Goal: Contribute content: Contribute content

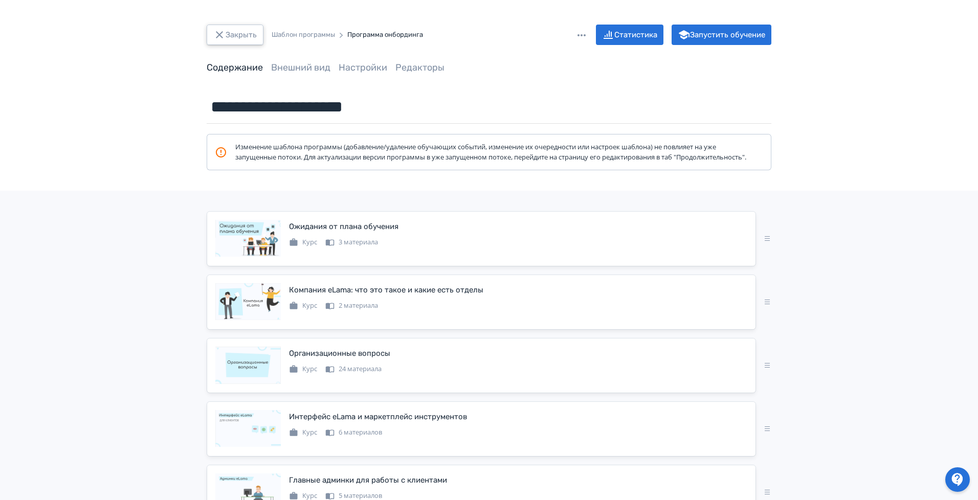
click at [248, 40] on button "Закрыть" at bounding box center [235, 35] width 57 height 20
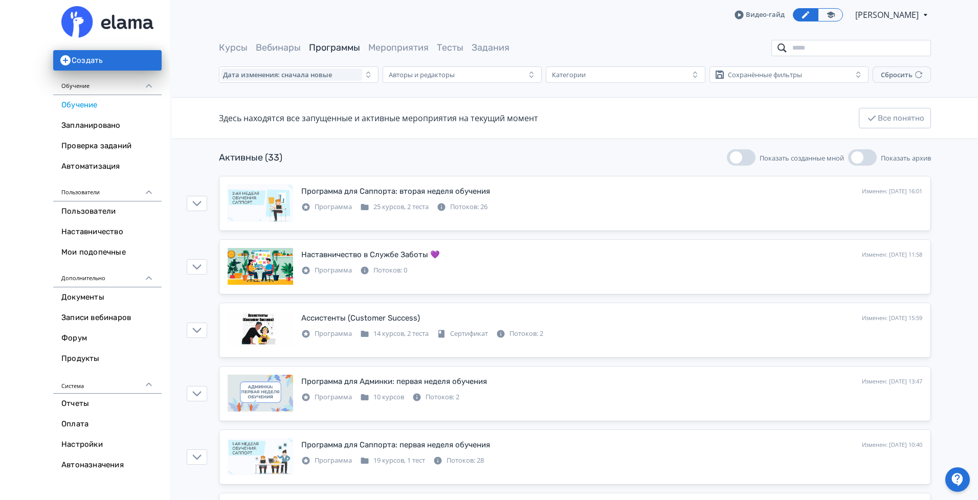
click at [824, 50] on input "search" at bounding box center [851, 48] width 160 height 16
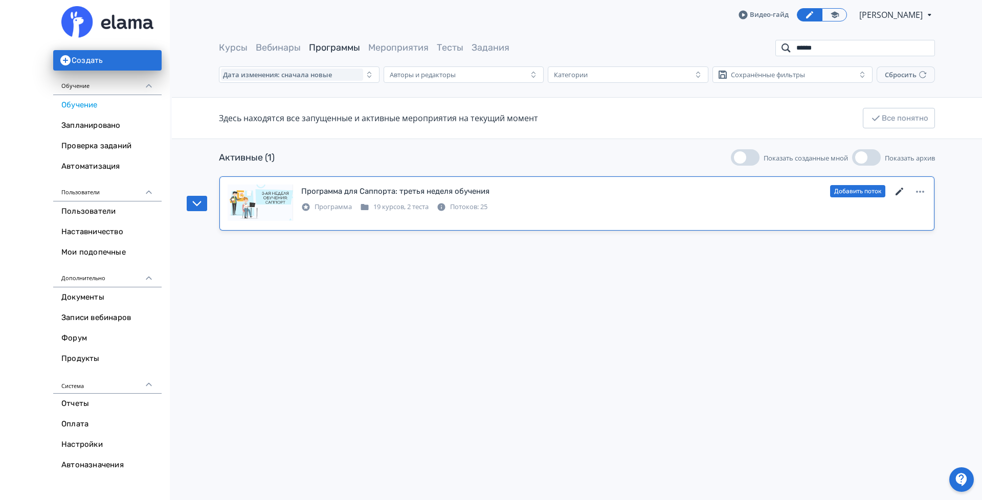
type input "******"
click at [899, 187] on icon at bounding box center [899, 192] width 12 height 12
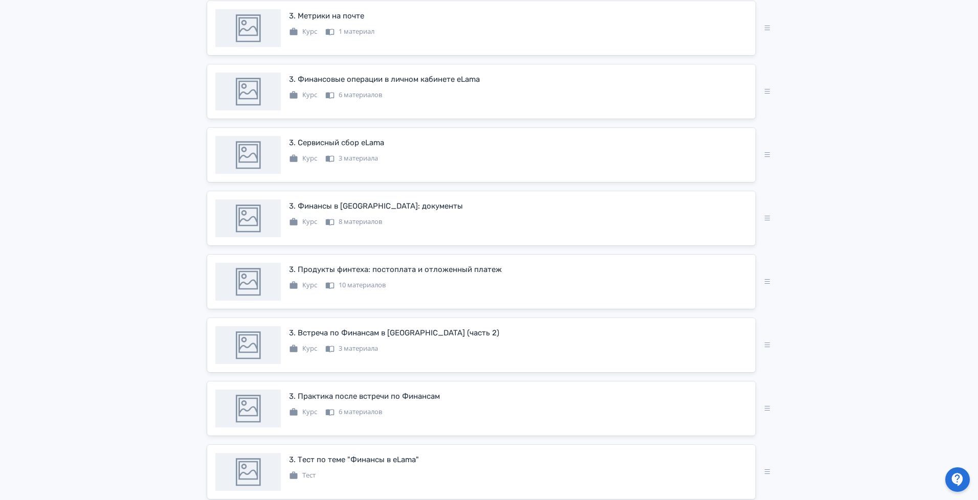
scroll to position [384, 0]
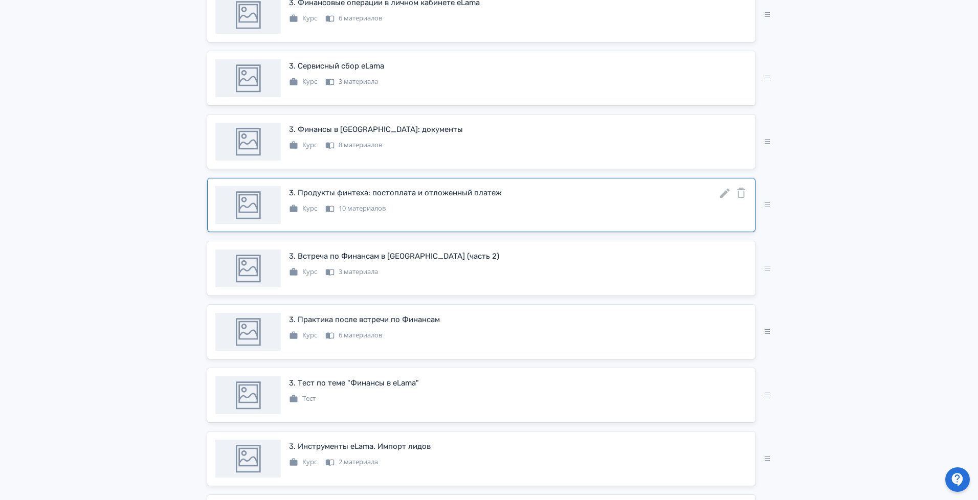
click at [725, 198] on icon at bounding box center [725, 194] width 10 height 10
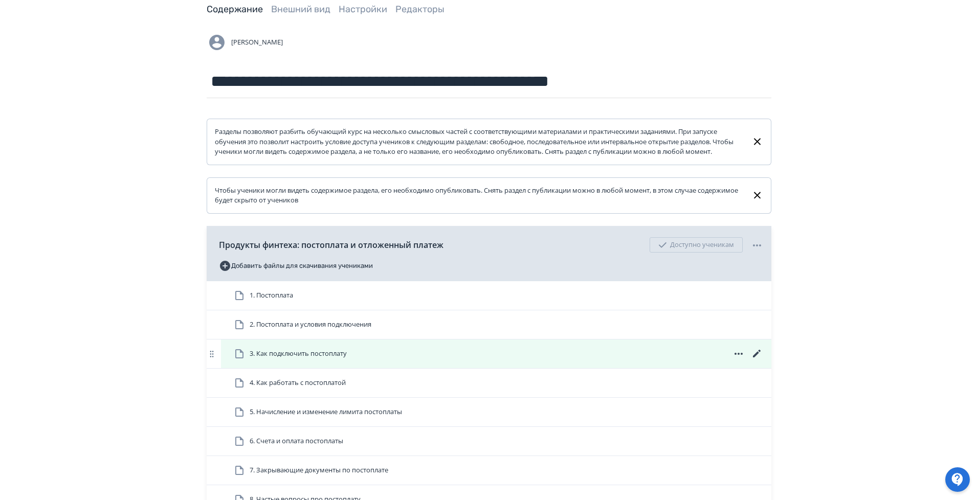
scroll to position [230, 0]
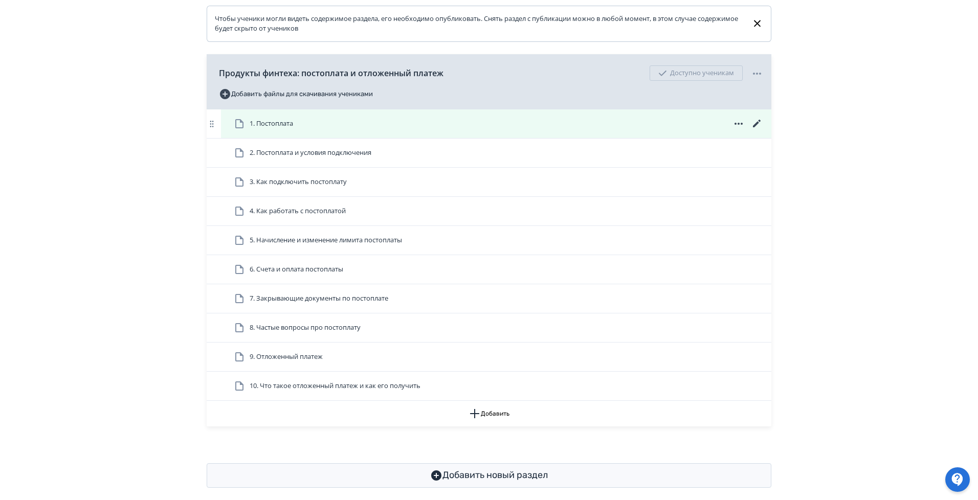
click at [756, 127] on icon at bounding box center [757, 124] width 8 height 8
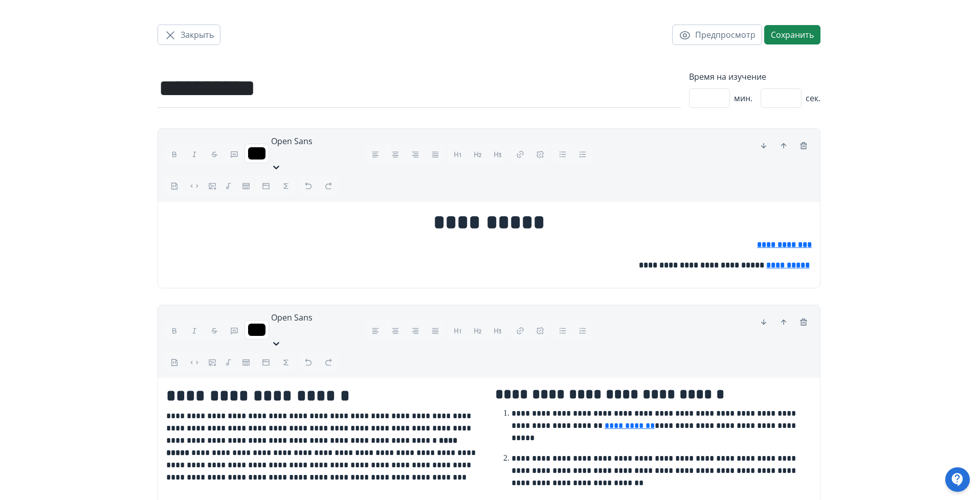
scroll to position [1055, 0]
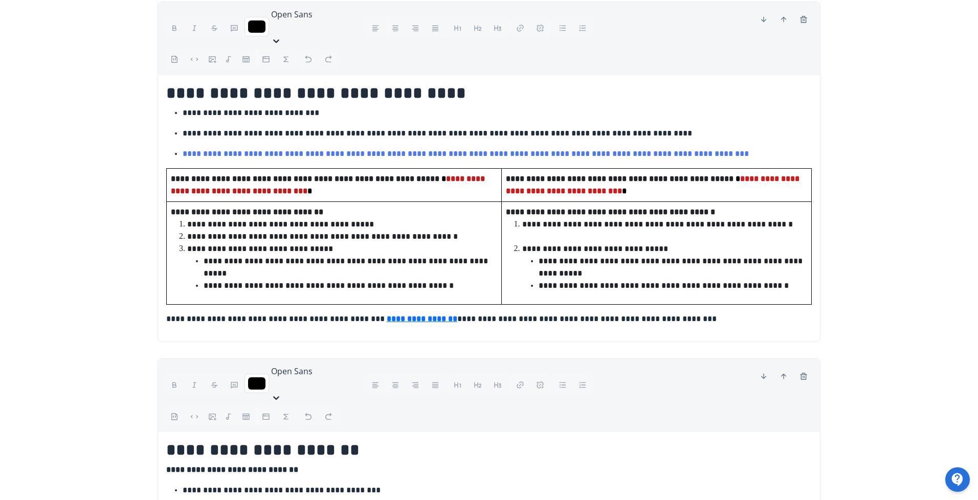
click at [722, 313] on p "**********" at bounding box center [488, 319] width 645 height 12
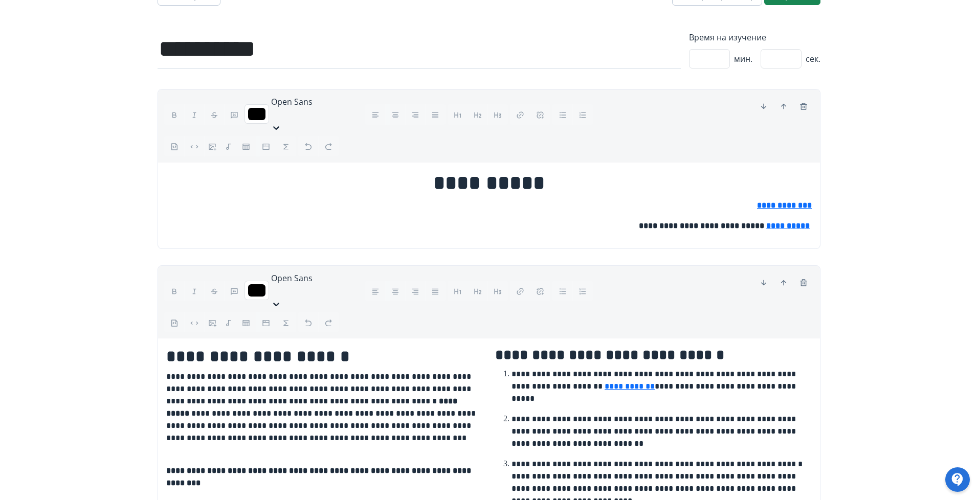
scroll to position [0, 0]
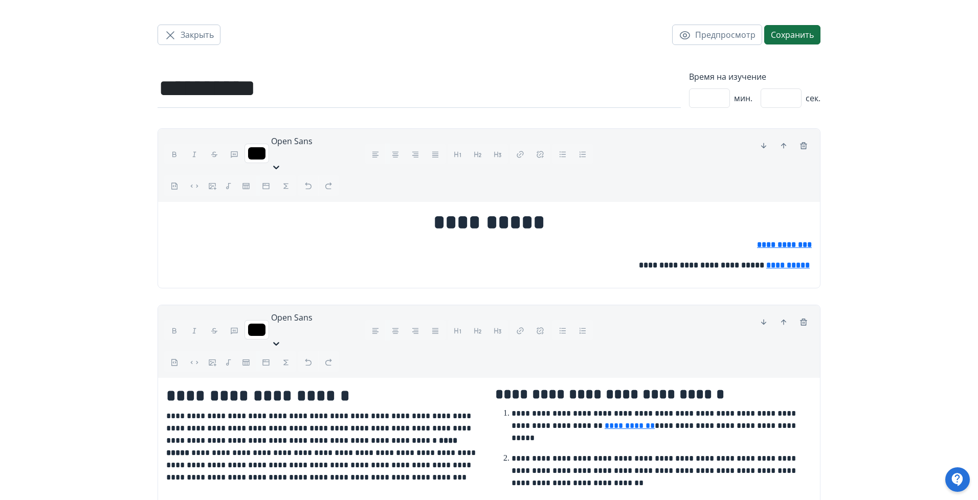
click at [794, 38] on button "Сохранить" at bounding box center [792, 34] width 56 height 19
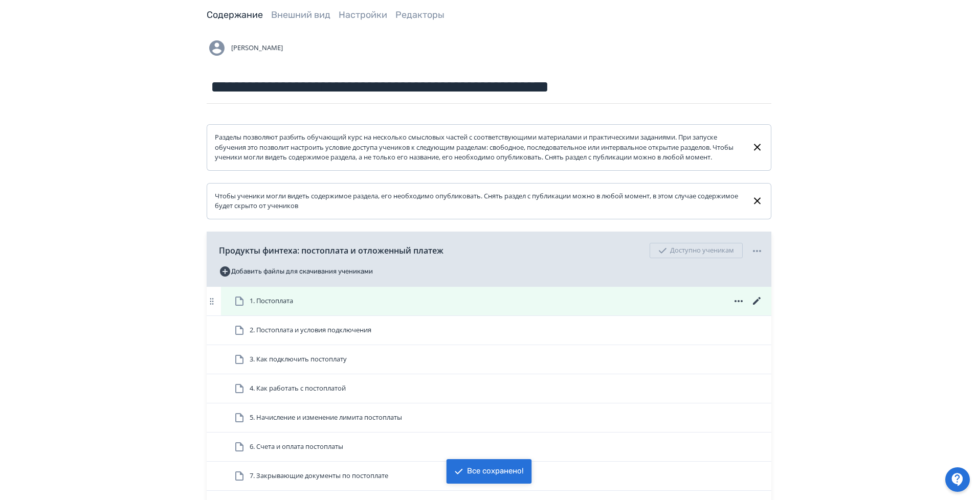
scroll to position [77, 0]
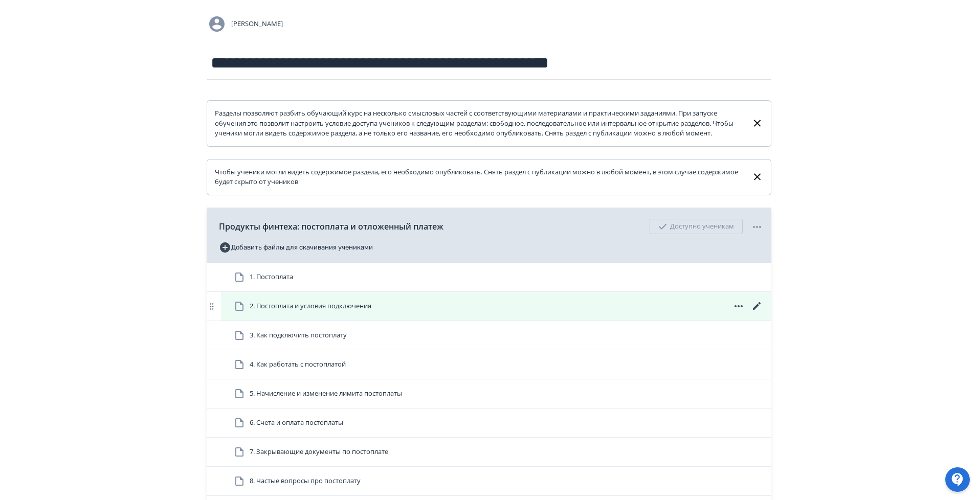
click at [754, 310] on icon at bounding box center [757, 306] width 8 height 8
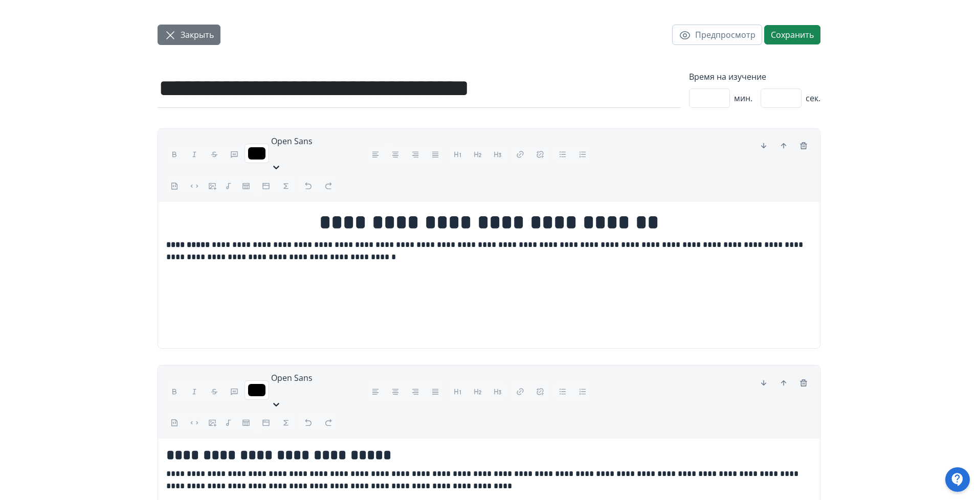
click at [198, 35] on span "Закрыть" at bounding box center [197, 35] width 33 height 12
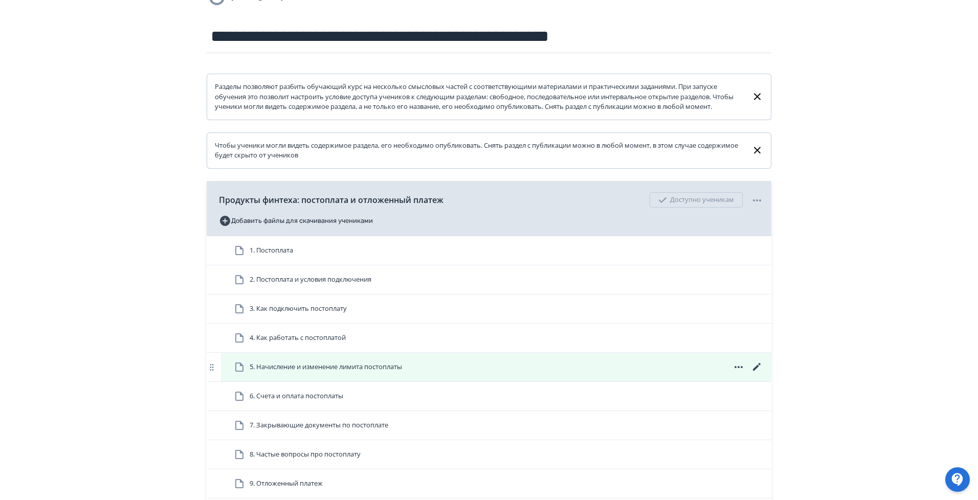
scroll to position [230, 0]
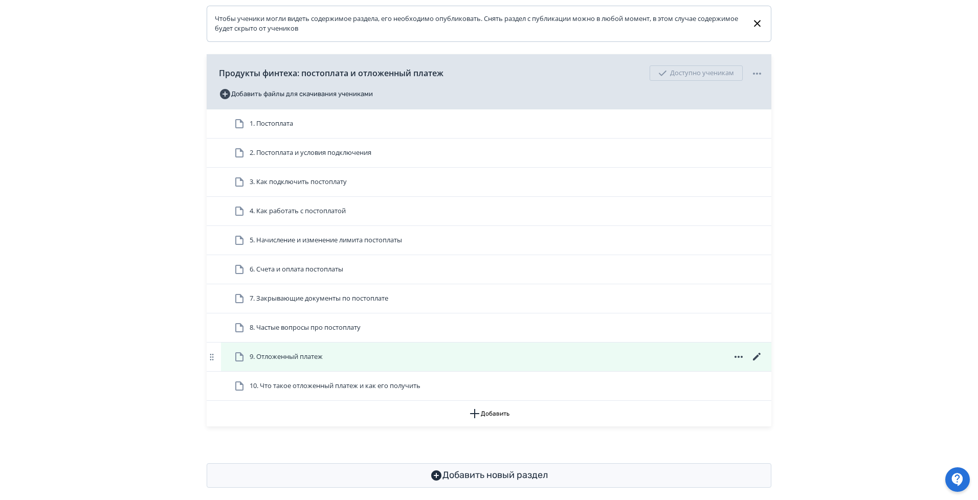
click at [752, 363] on icon at bounding box center [757, 357] width 12 height 12
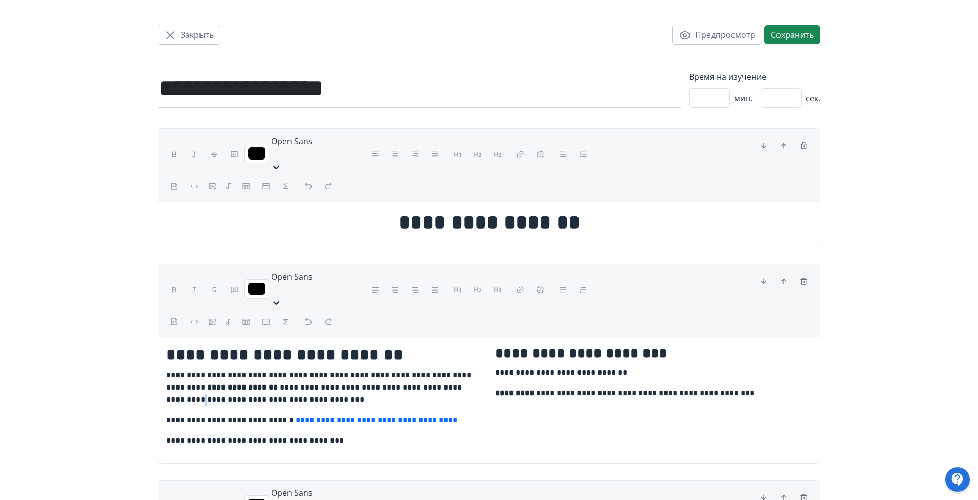
click at [229, 369] on p "**********" at bounding box center [324, 387] width 317 height 37
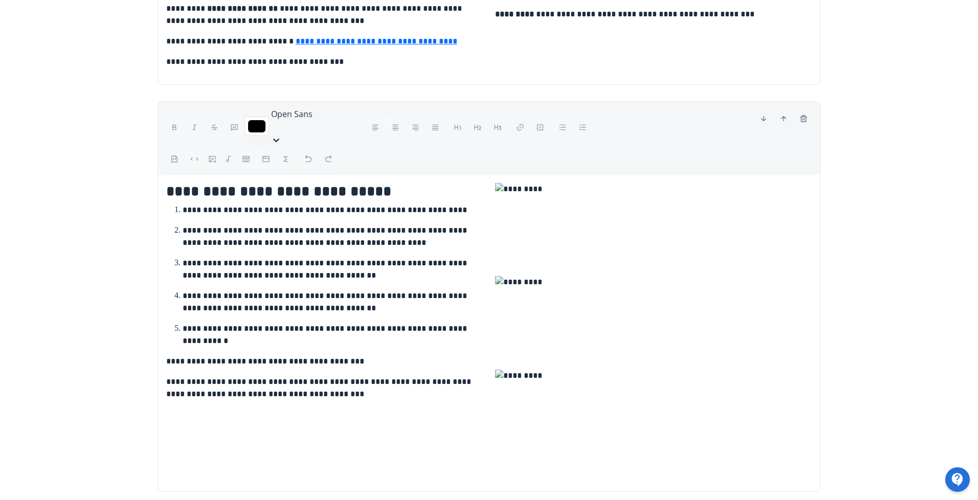
scroll to position [380, 0]
click at [613, 275] on img at bounding box center [656, 322] width 323 height 94
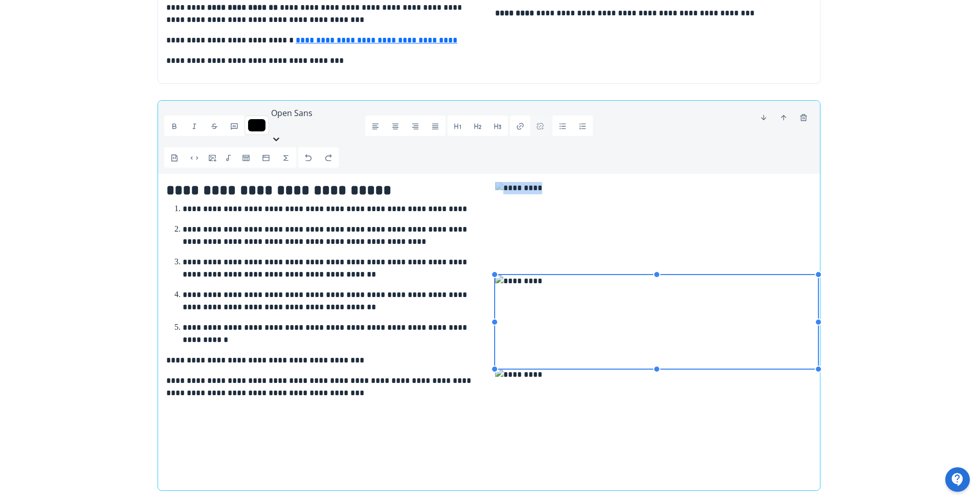
click at [573, 183] on img at bounding box center [656, 228] width 322 height 93
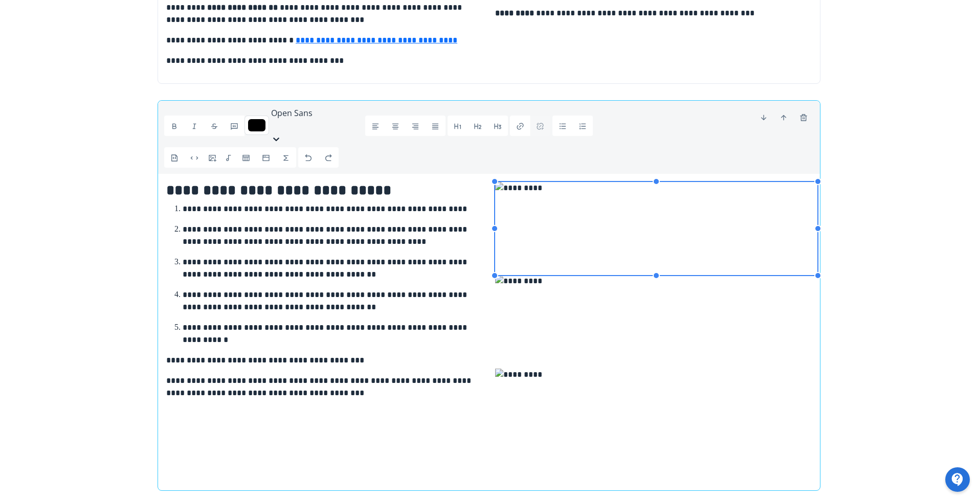
click at [602, 307] on img at bounding box center [656, 322] width 323 height 94
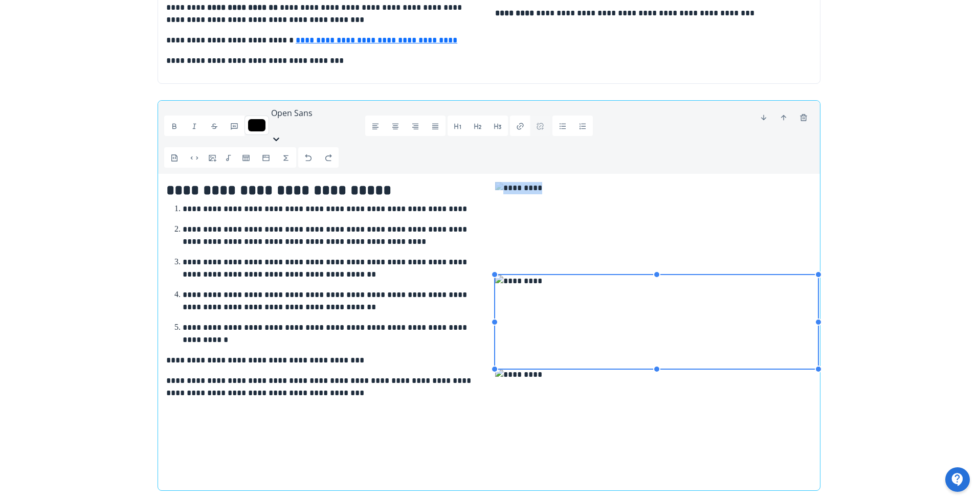
click at [609, 370] on img at bounding box center [656, 415] width 323 height 93
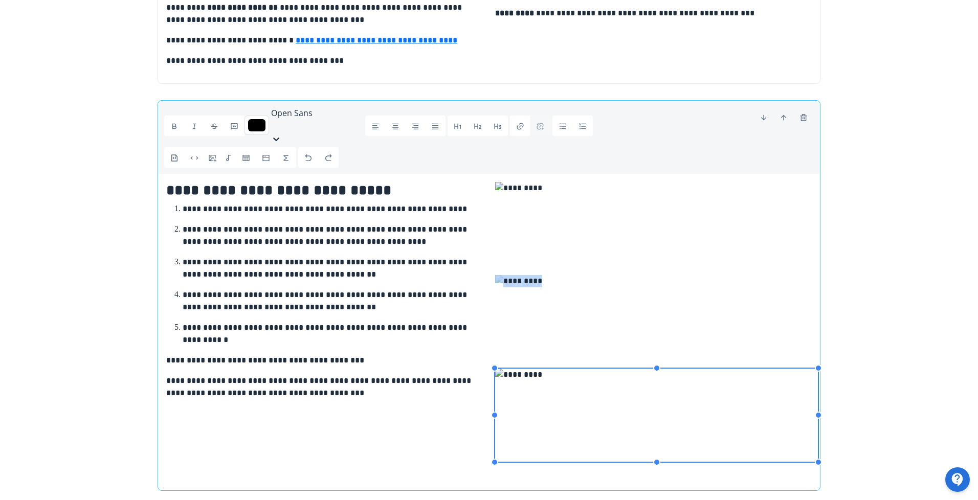
click at [752, 399] on img at bounding box center [656, 415] width 323 height 93
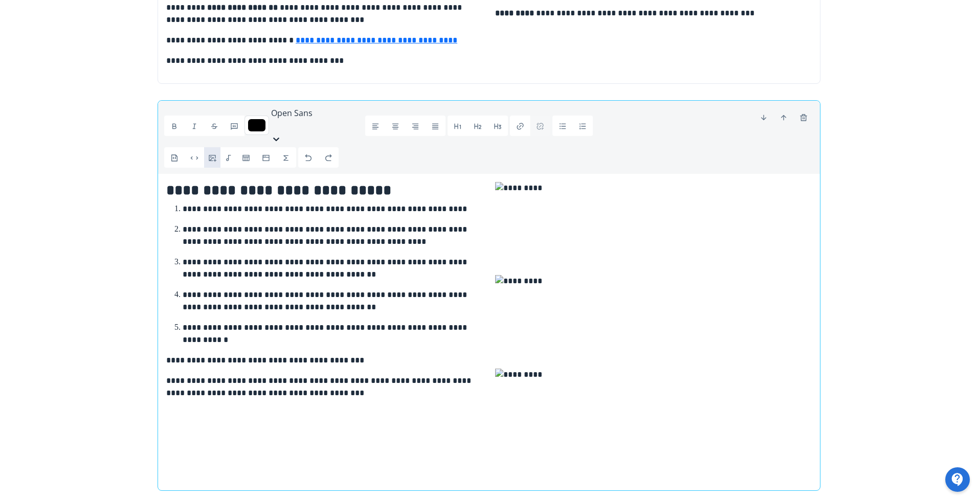
click at [215, 154] on icon "button" at bounding box center [212, 158] width 8 height 8
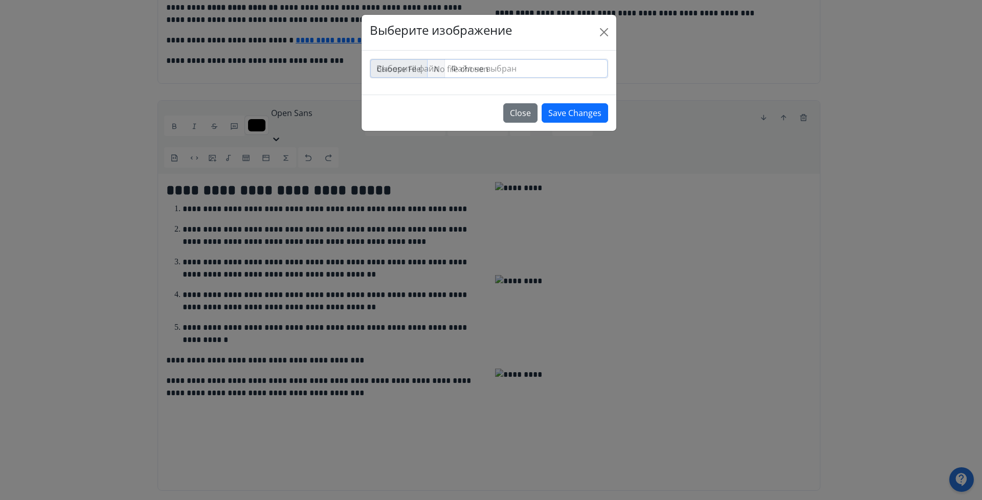
click at [403, 66] on input "file" at bounding box center [488, 68] width 237 height 18
type input "**********"
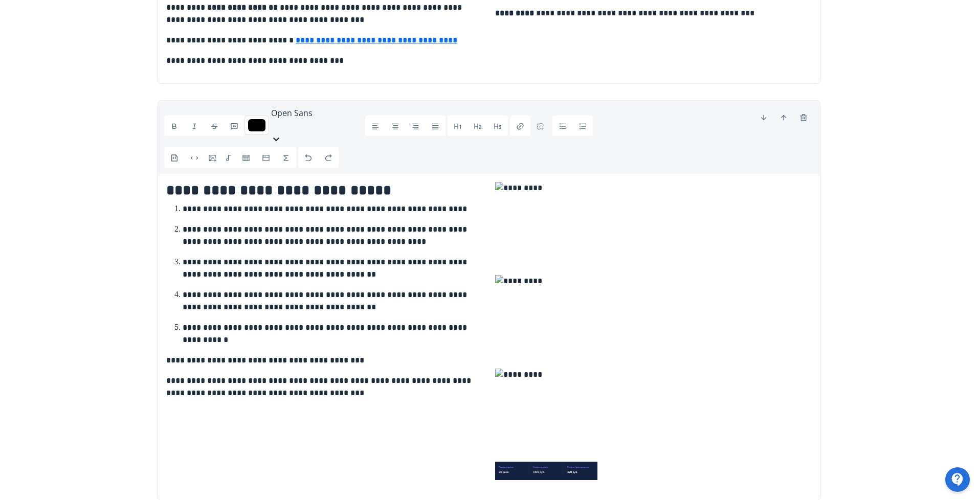
scroll to position [389, 0]
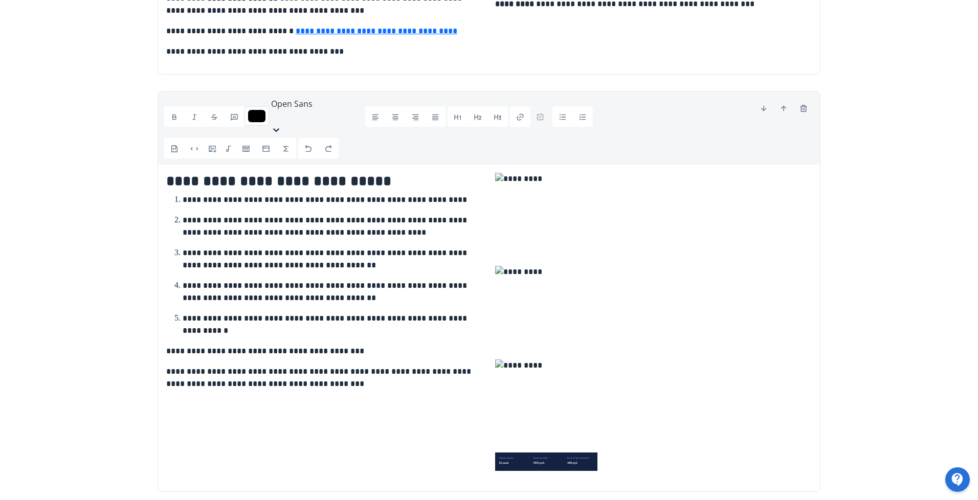
click at [589, 453] on img at bounding box center [546, 462] width 102 height 18
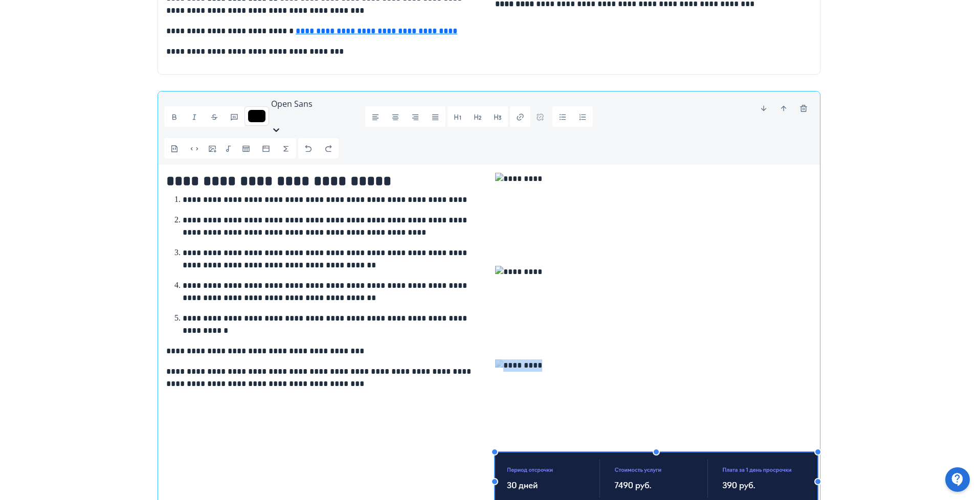
click at [817, 434] on div at bounding box center [653, 354] width 329 height 363
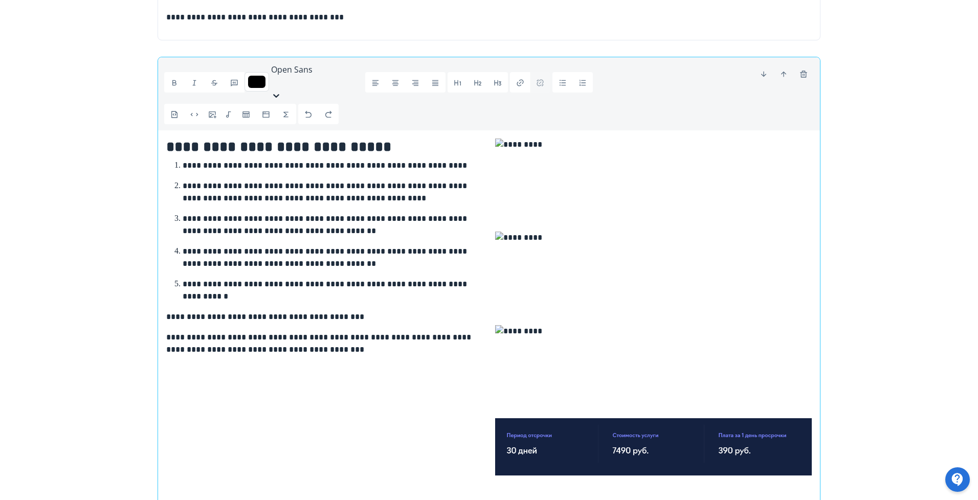
scroll to position [440, 0]
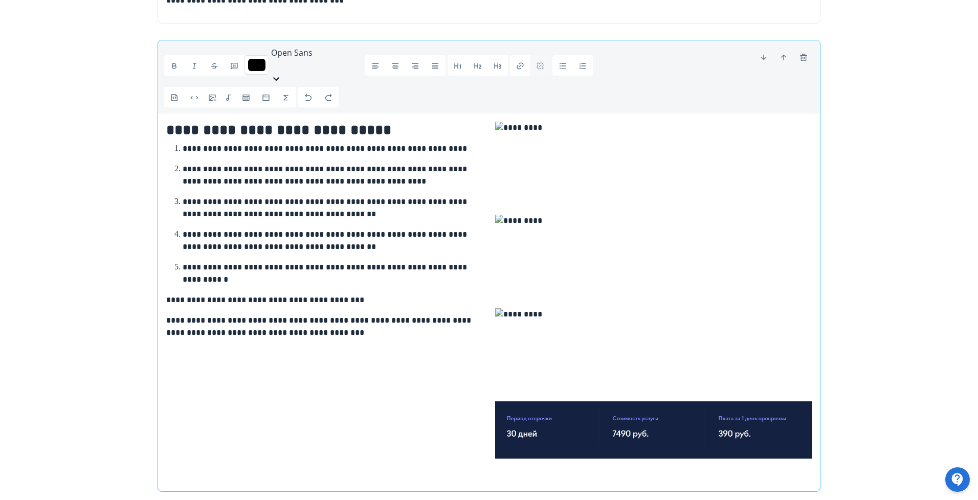
click at [782, 401] on img at bounding box center [653, 429] width 317 height 57
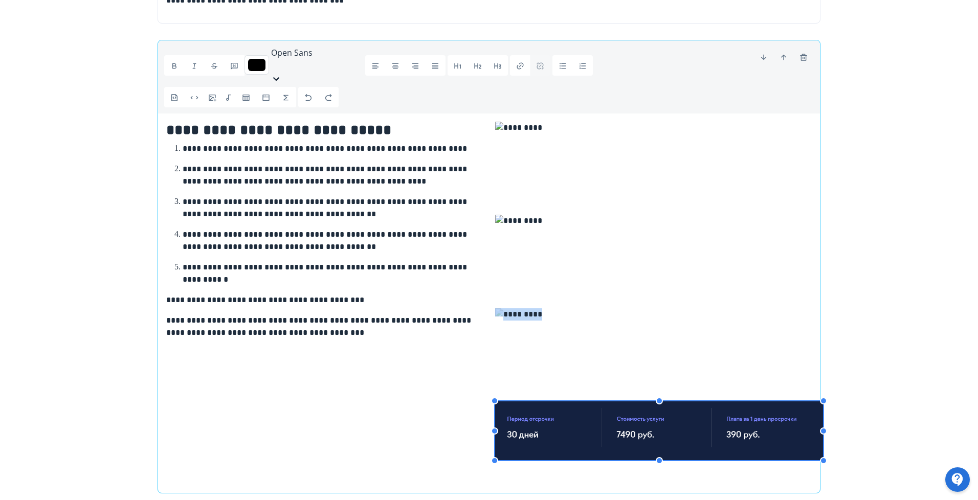
click at [823, 457] on div at bounding box center [823, 460] width 7 height 7
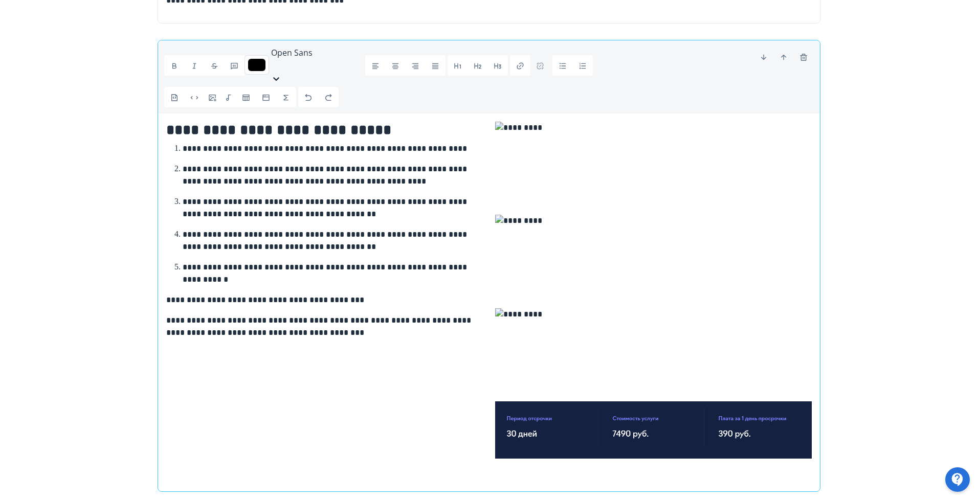
click at [738, 401] on img at bounding box center [653, 429] width 317 height 57
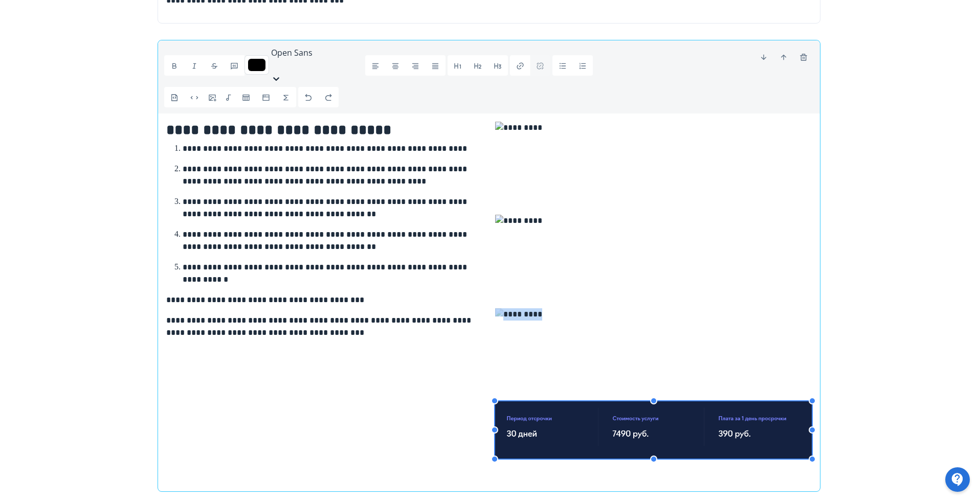
click at [553, 310] on img at bounding box center [656, 354] width 323 height 93
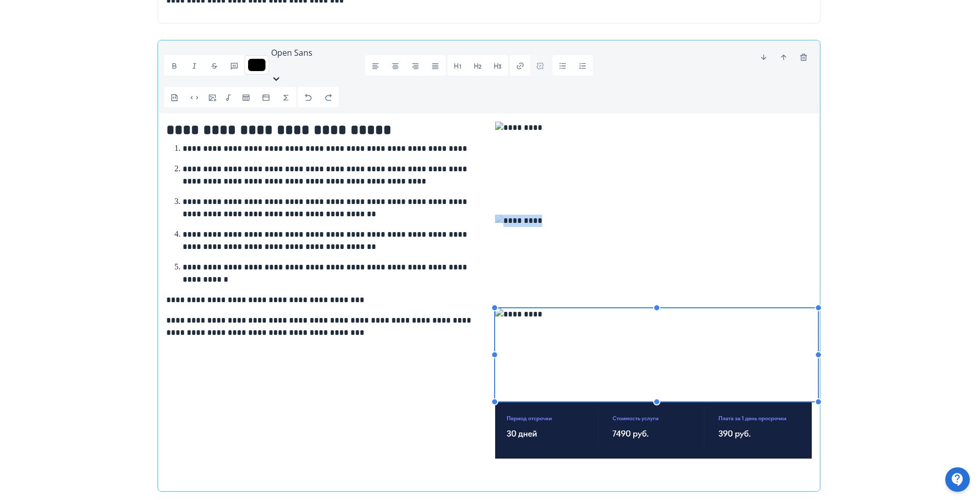
click at [631, 401] on img at bounding box center [653, 429] width 317 height 57
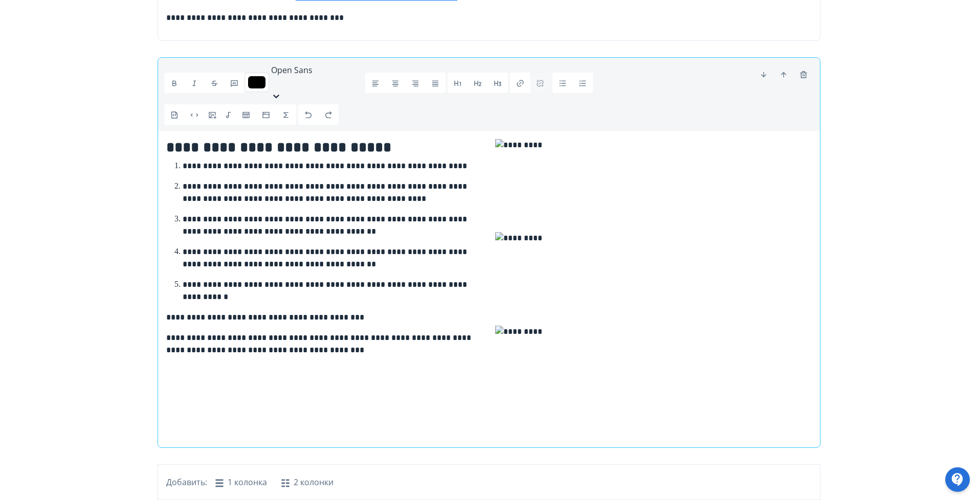
scroll to position [380, 0]
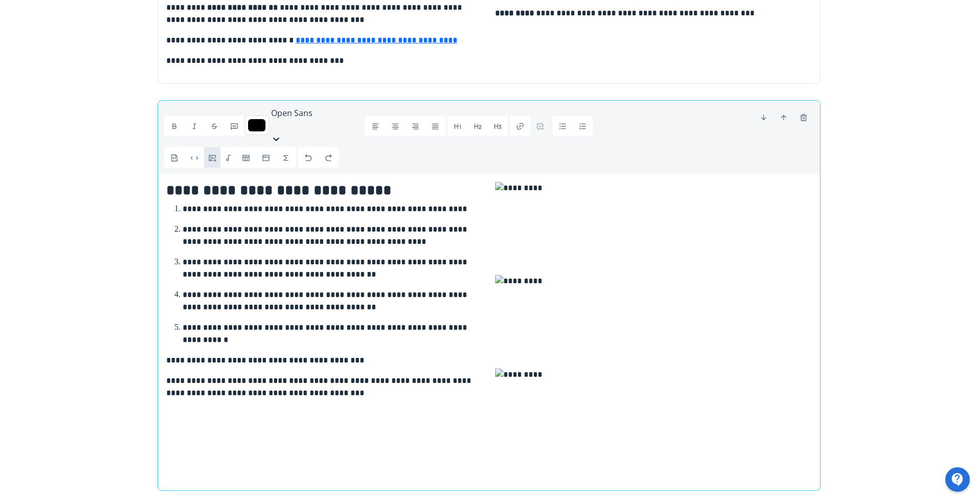
click at [219, 147] on button "button" at bounding box center [212, 157] width 16 height 20
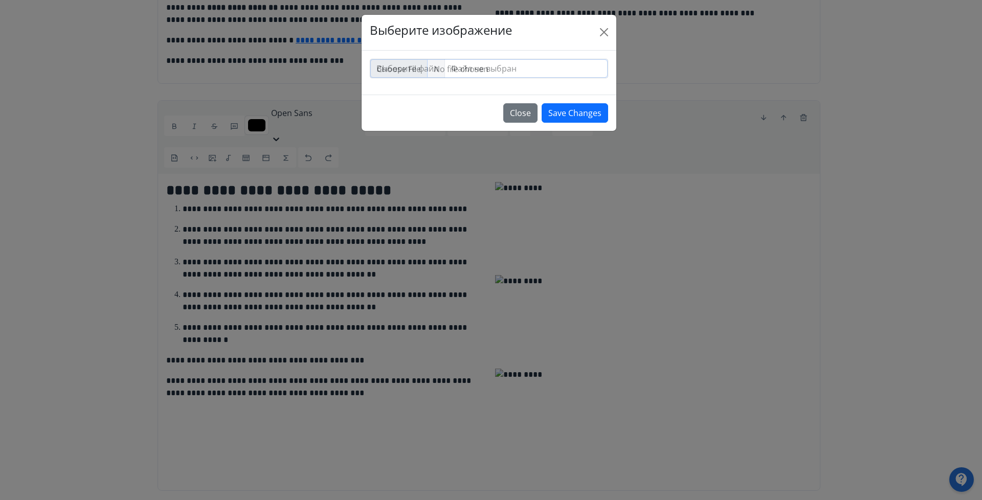
click at [434, 72] on input "file" at bounding box center [488, 68] width 237 height 18
type input "**********"
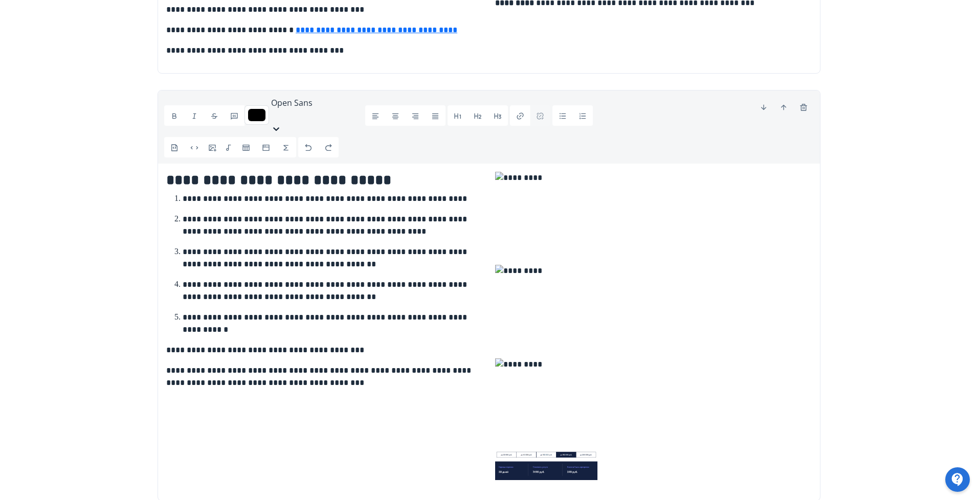
scroll to position [399, 0]
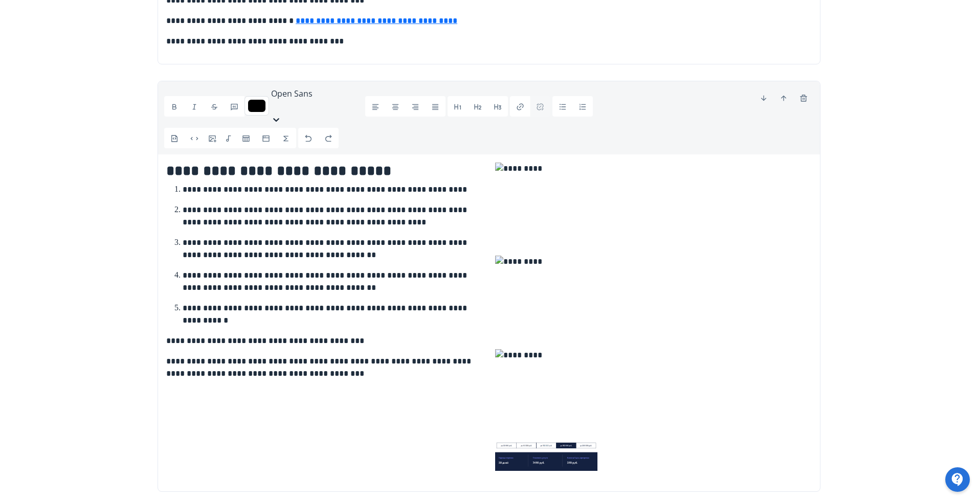
click at [567, 442] on img at bounding box center [546, 456] width 102 height 29
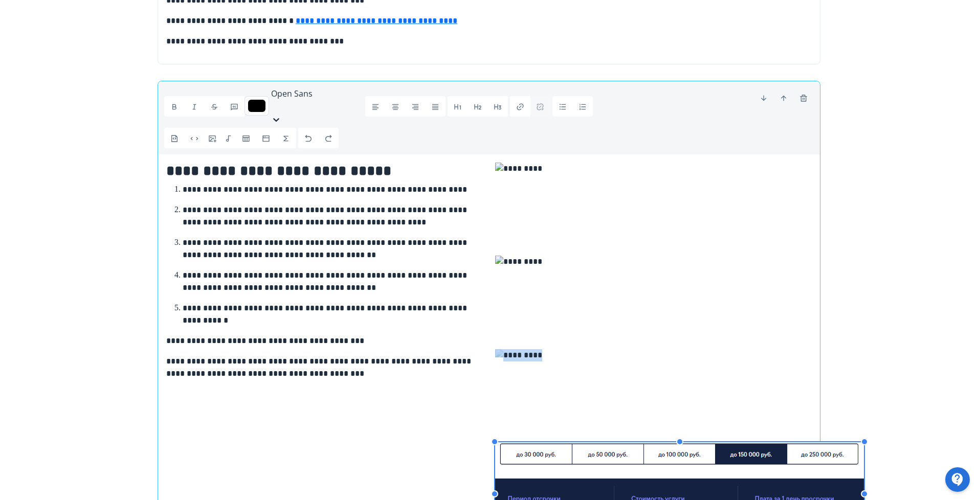
click at [864, 446] on div at bounding box center [679, 493] width 369 height 103
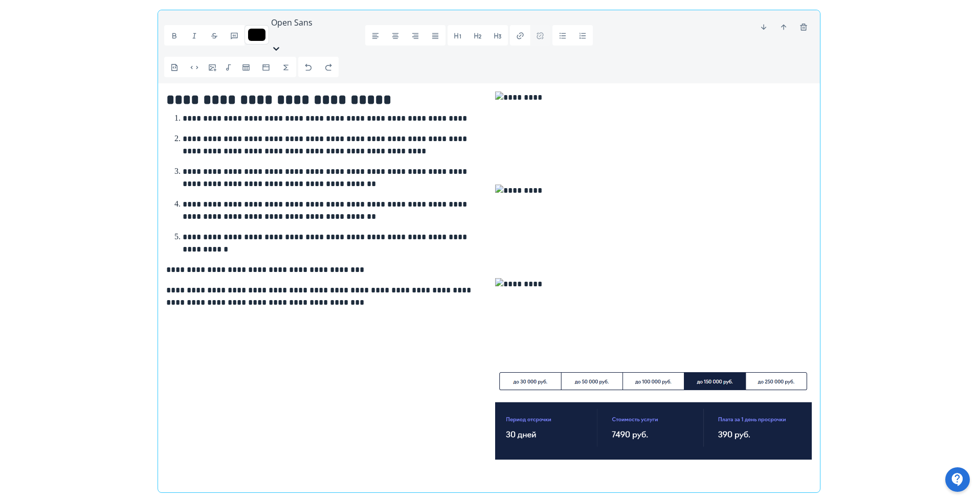
scroll to position [472, 0]
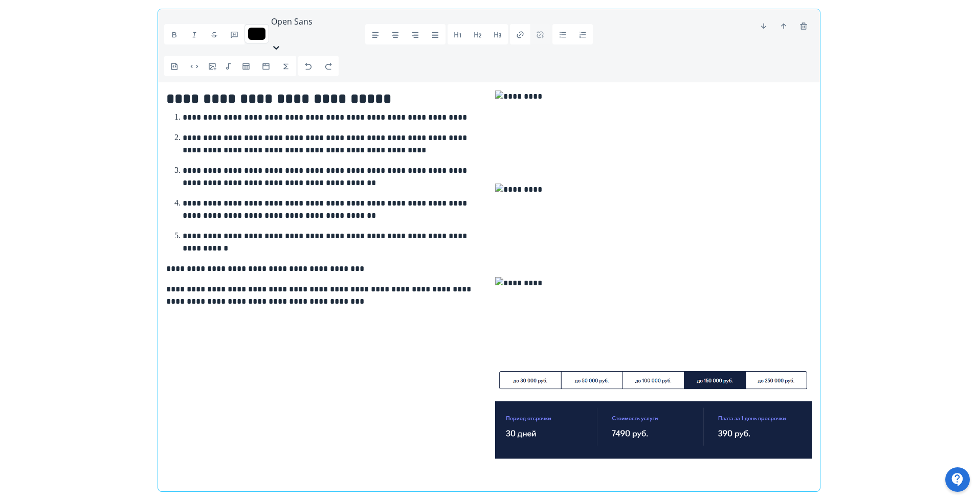
click at [807, 404] on img at bounding box center [653, 414] width 317 height 88
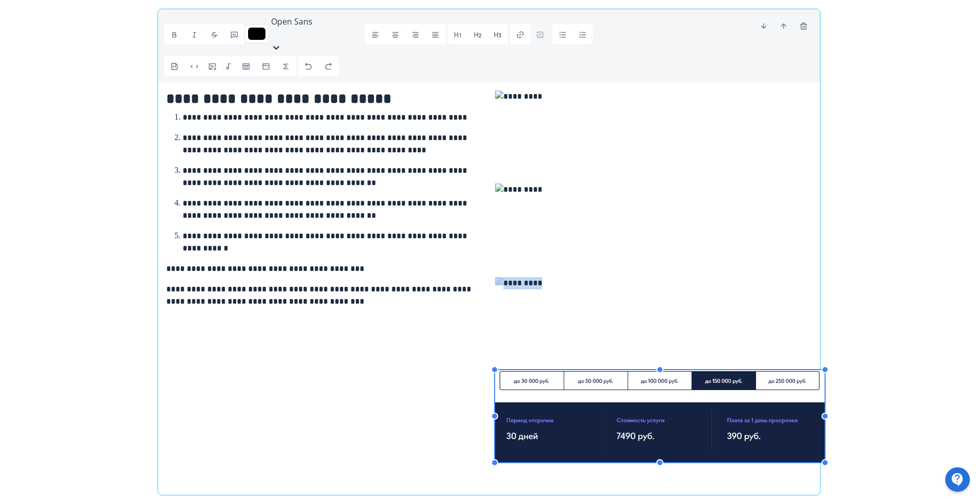
click at [823, 417] on div at bounding box center [659, 416] width 329 height 92
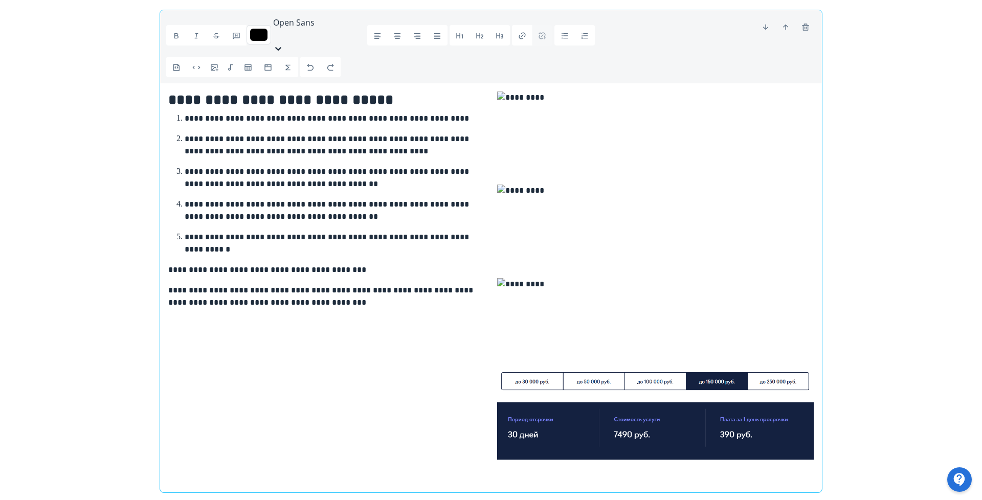
scroll to position [395, 0]
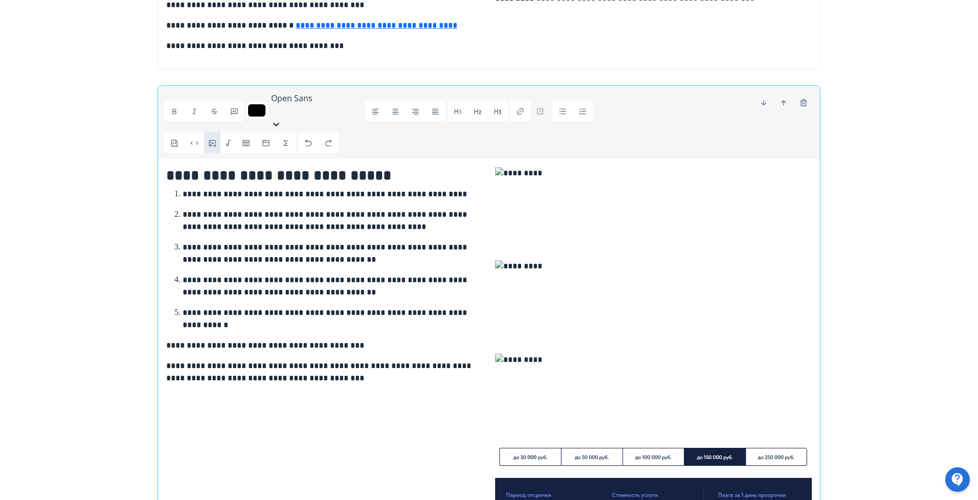
click at [212, 140] on icon "button" at bounding box center [213, 143] width 8 height 7
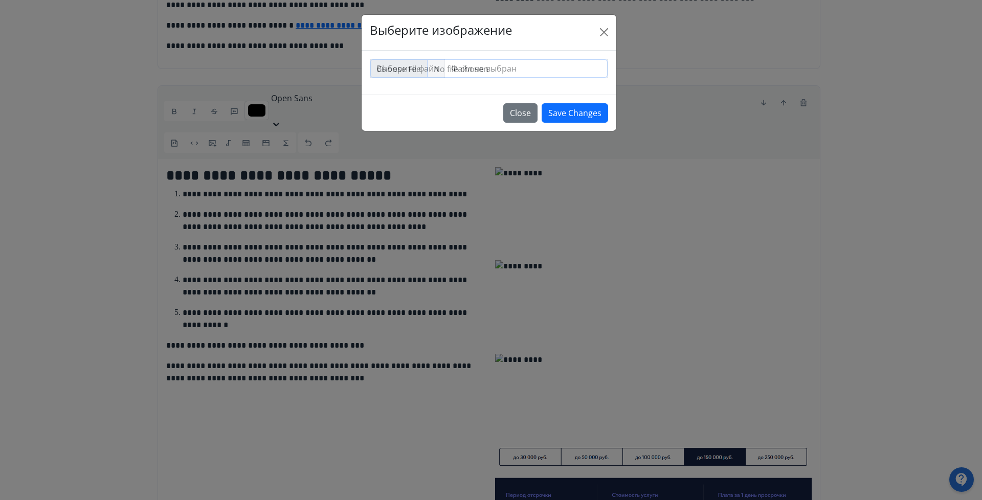
click at [423, 72] on input "file" at bounding box center [488, 68] width 237 height 18
type input "**********"
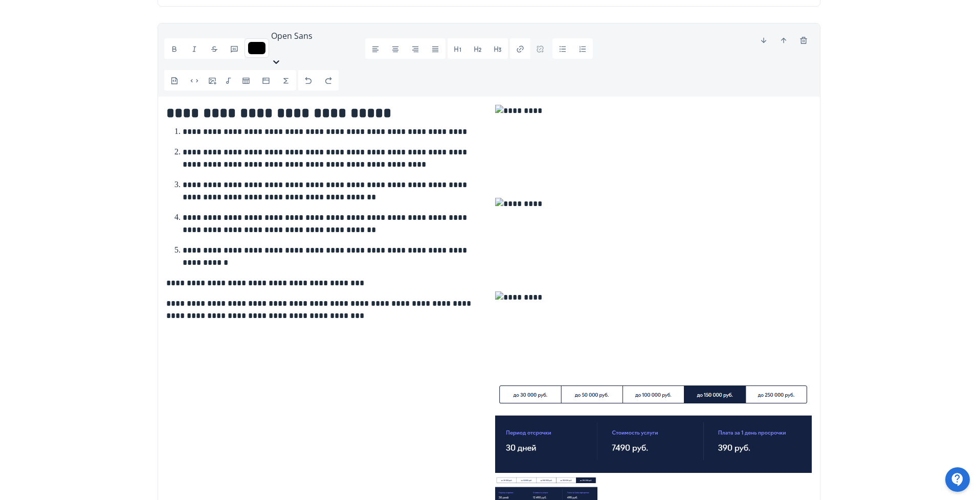
scroll to position [490, 0]
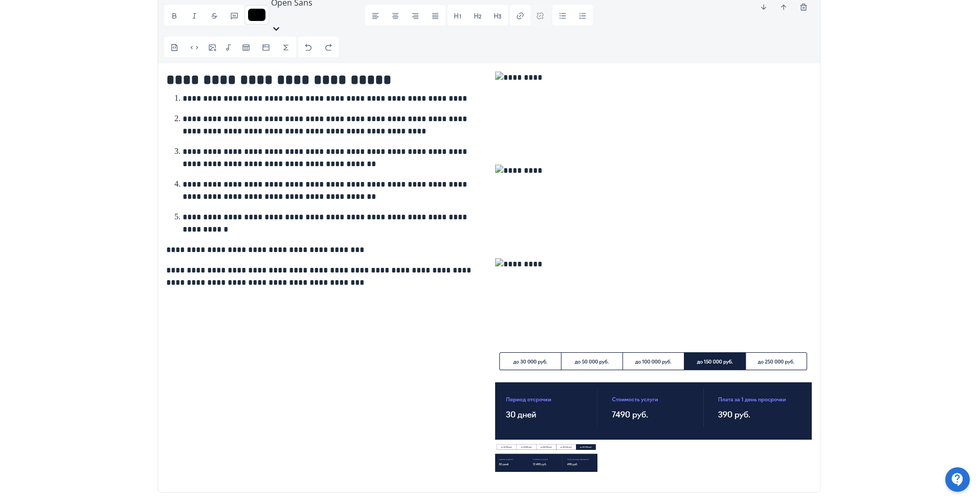
click at [560, 444] on img at bounding box center [546, 458] width 102 height 28
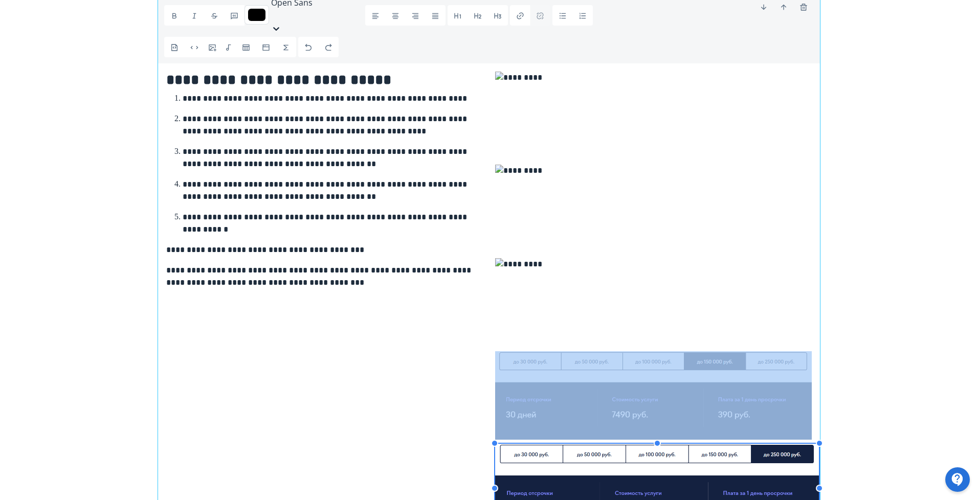
click at [819, 444] on div at bounding box center [819, 488] width 0 height 88
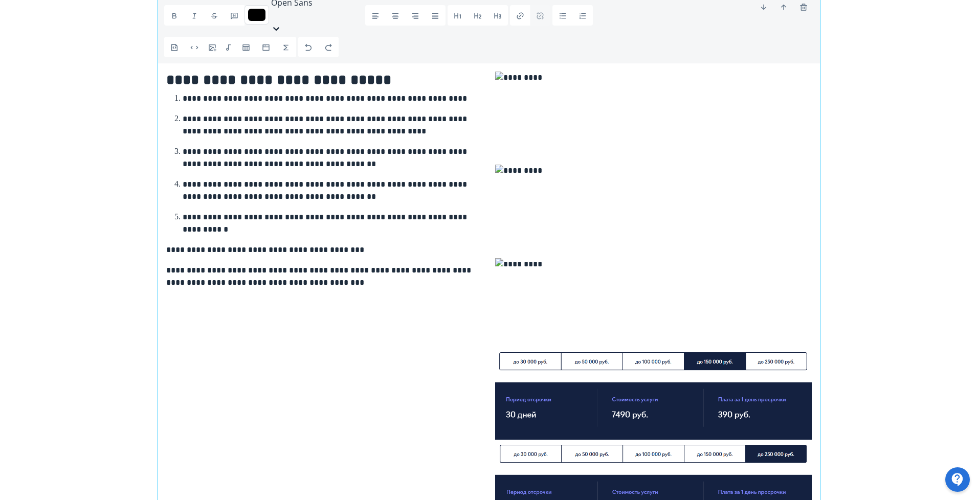
click at [772, 444] on img at bounding box center [653, 487] width 317 height 87
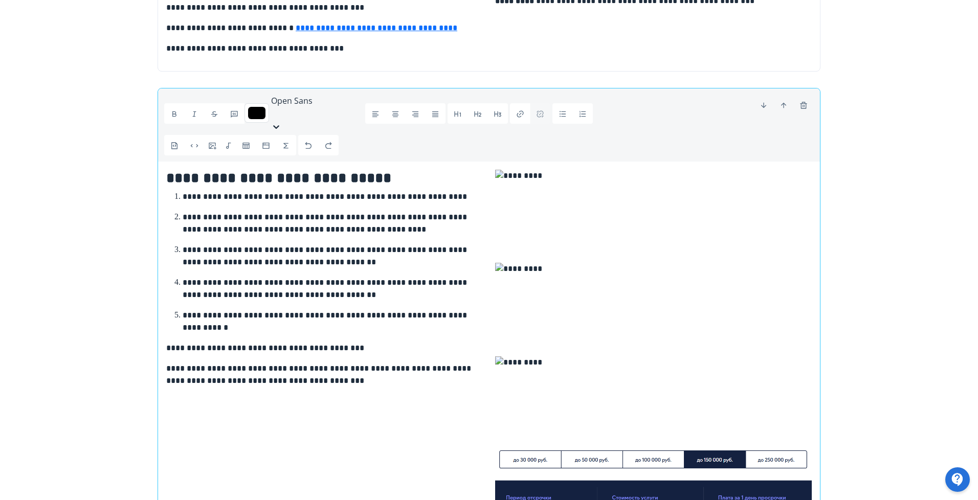
scroll to position [337, 0]
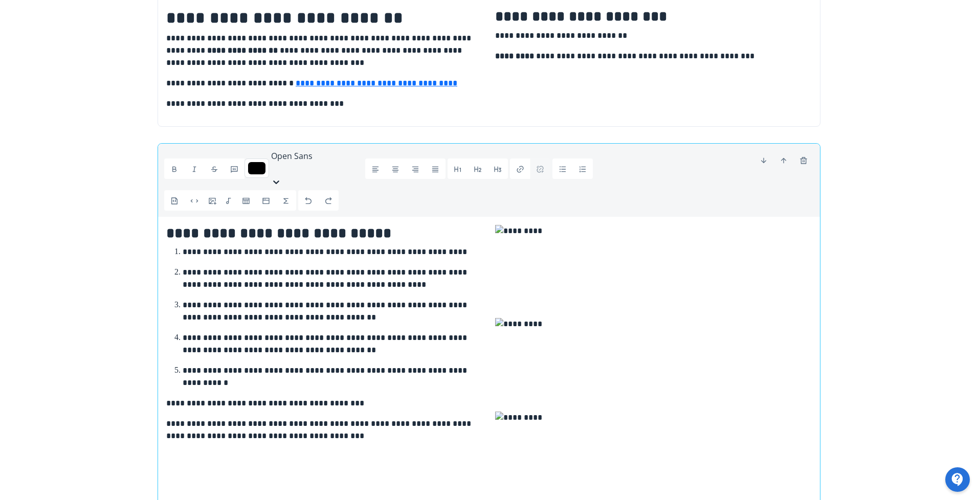
click at [548, 234] on img at bounding box center [656, 271] width 322 height 93
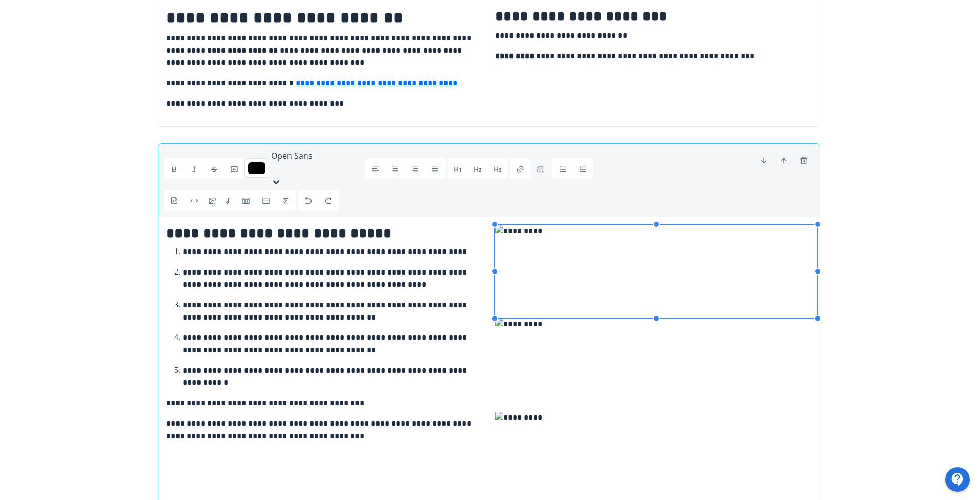
click at [624, 225] on img at bounding box center [656, 271] width 322 height 93
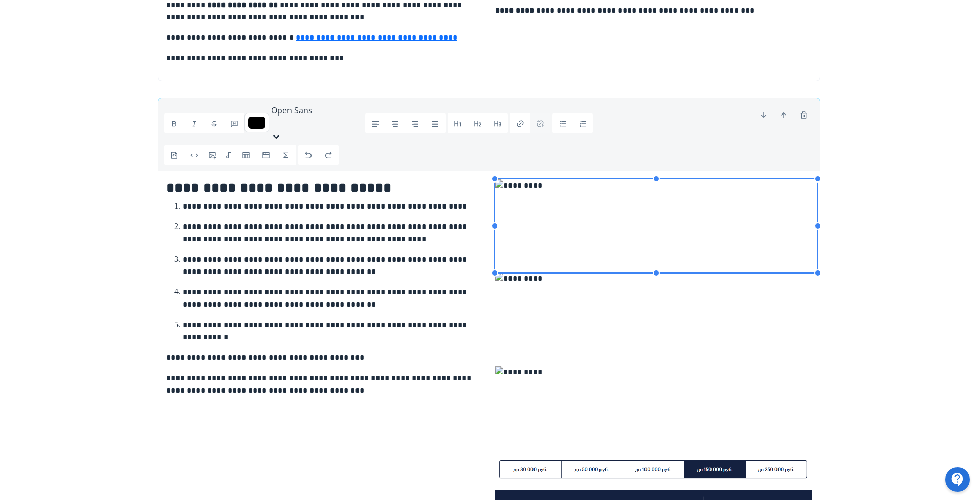
scroll to position [414, 0]
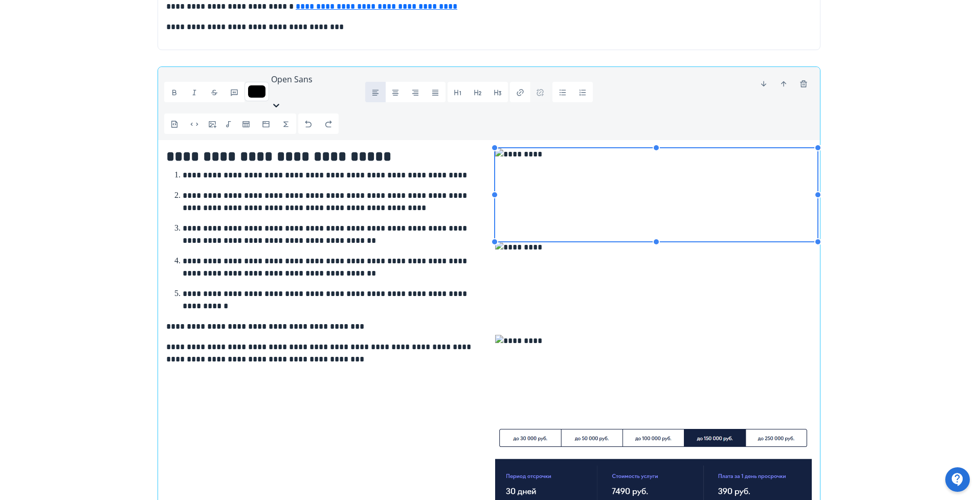
click at [430, 341] on p "**********" at bounding box center [324, 353] width 317 height 25
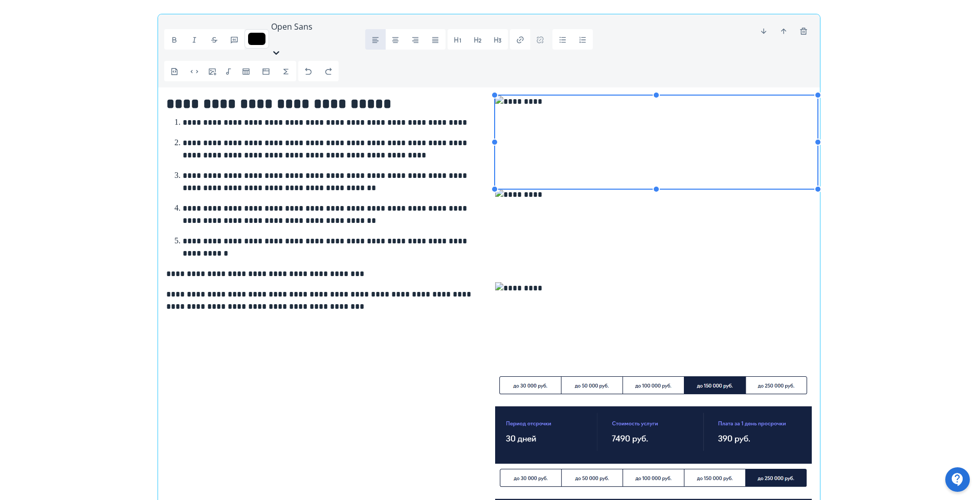
scroll to position [490, 0]
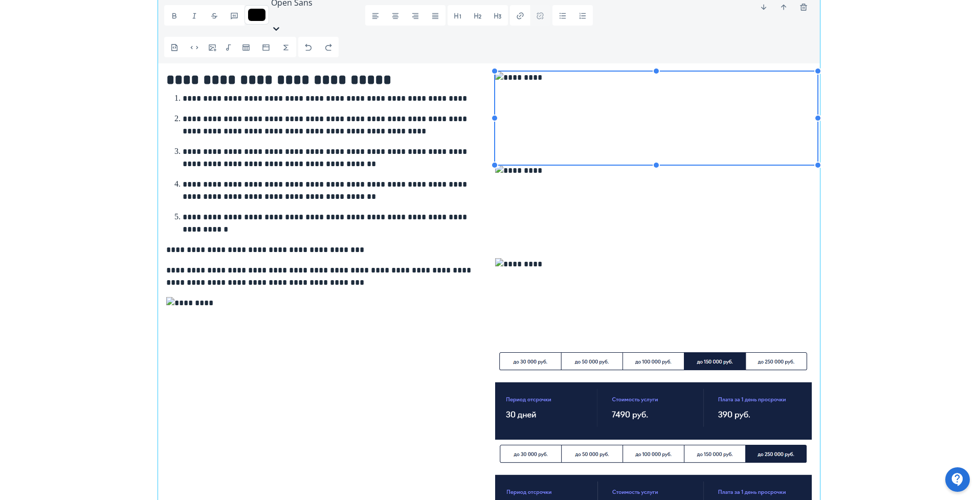
click at [565, 86] on img at bounding box center [656, 118] width 322 height 93
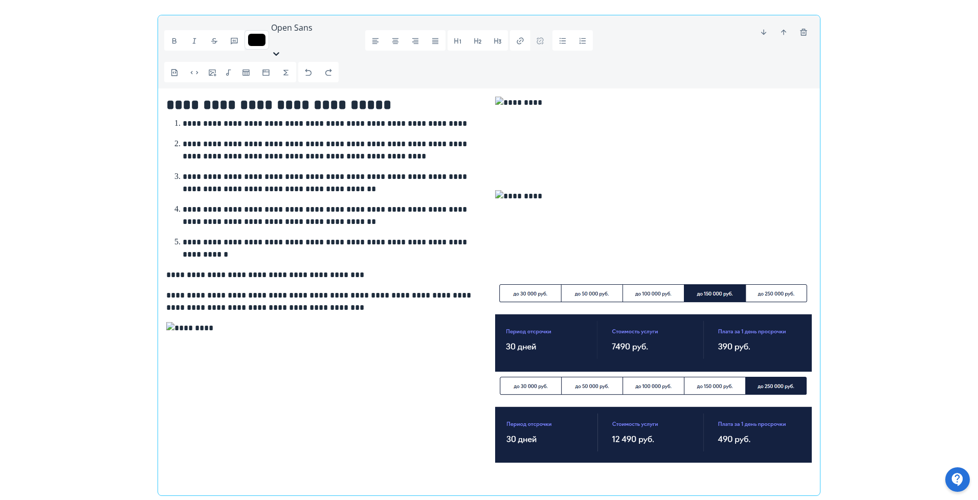
click at [579, 97] on img at bounding box center [656, 144] width 323 height 94
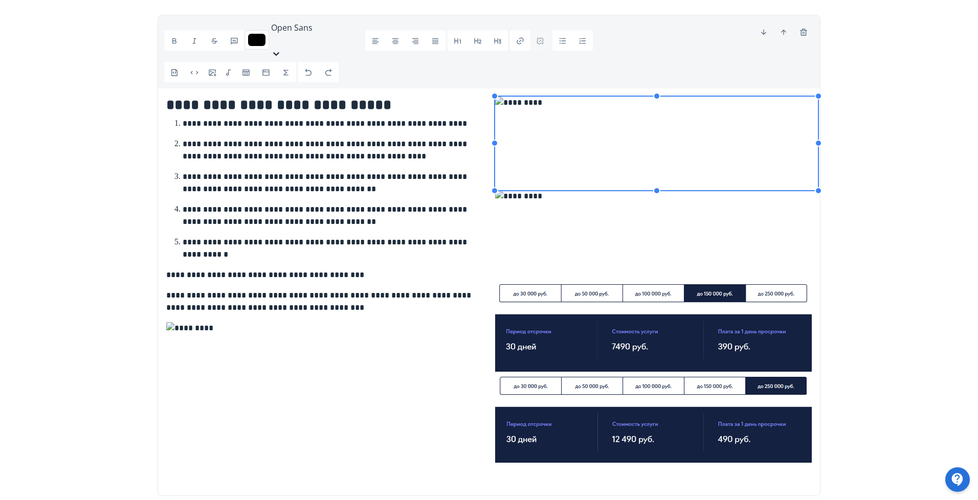
click at [248, 390] on div "**********" at bounding box center [324, 292] width 329 height 391
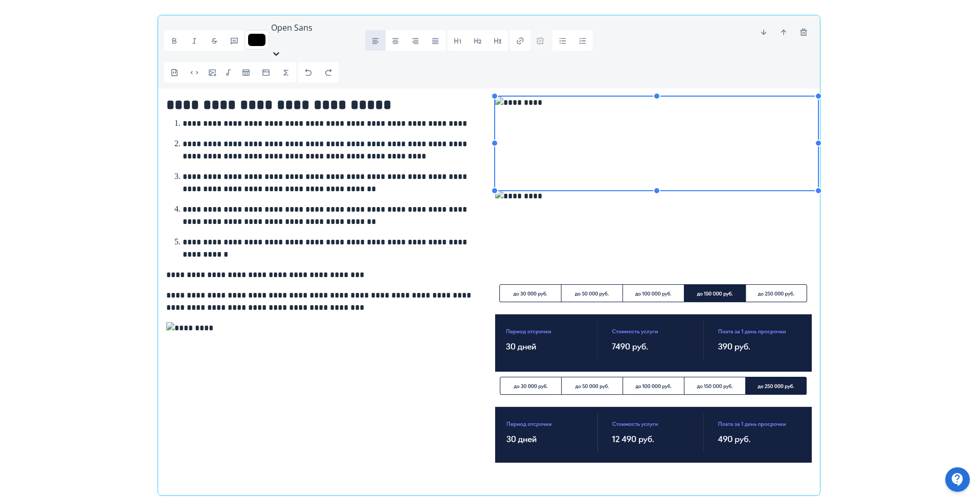
click at [192, 369] on p at bounding box center [324, 374] width 317 height 105
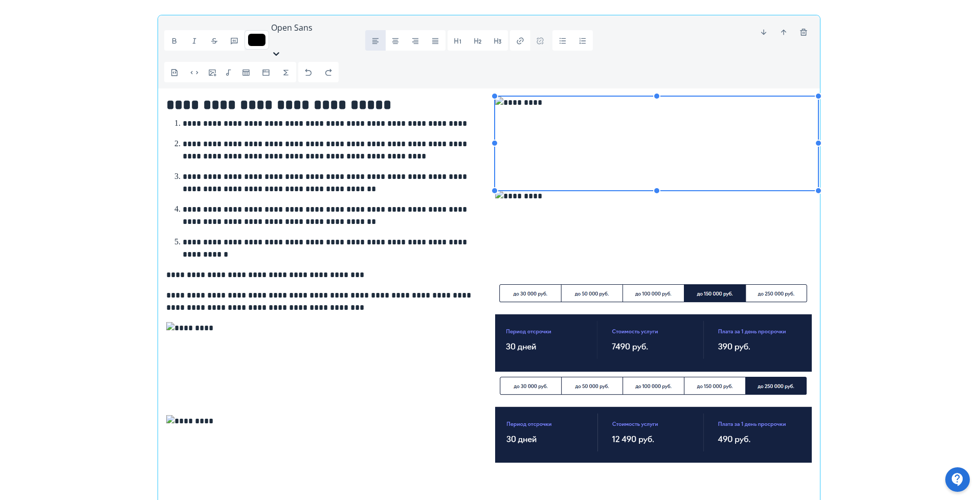
click at [613, 97] on img at bounding box center [656, 144] width 323 height 94
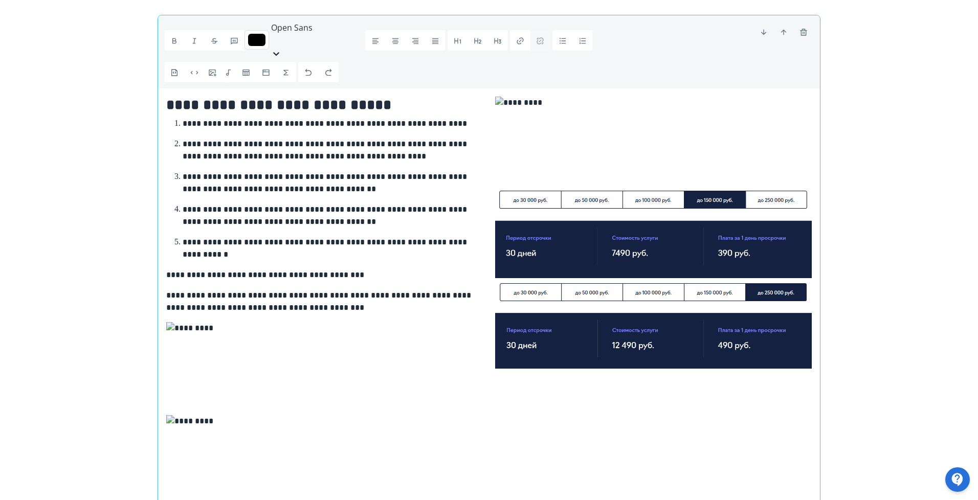
click at [604, 340] on div at bounding box center [653, 313] width 329 height 433
click at [412, 415] on img at bounding box center [327, 462] width 323 height 94
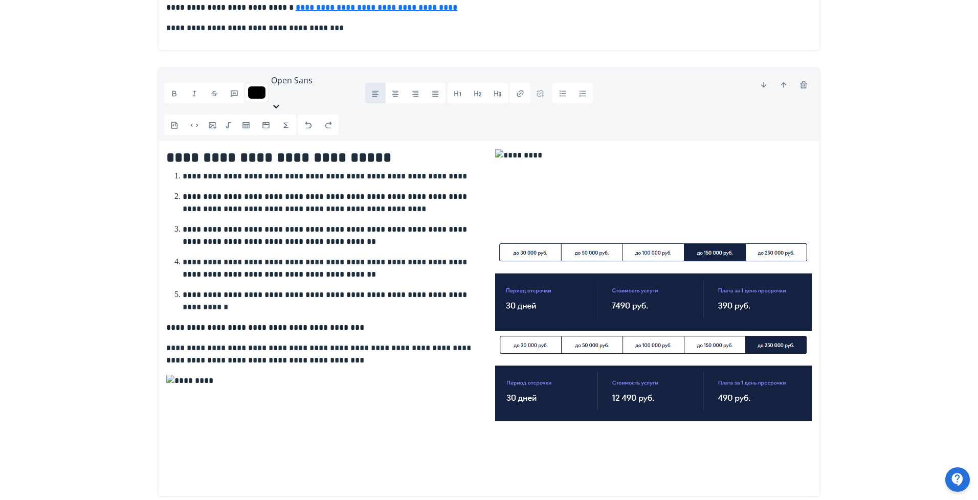
click at [604, 242] on img at bounding box center [653, 286] width 317 height 88
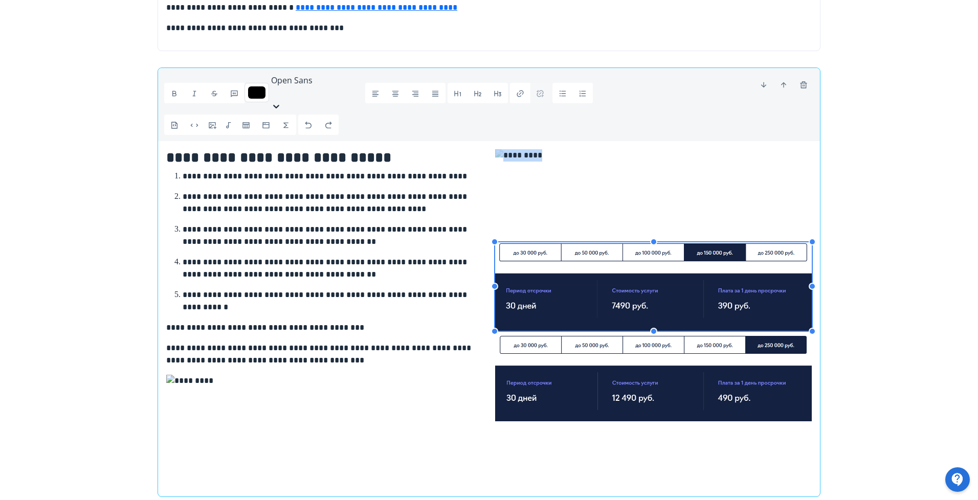
click at [502, 149] on img at bounding box center [656, 195] width 323 height 93
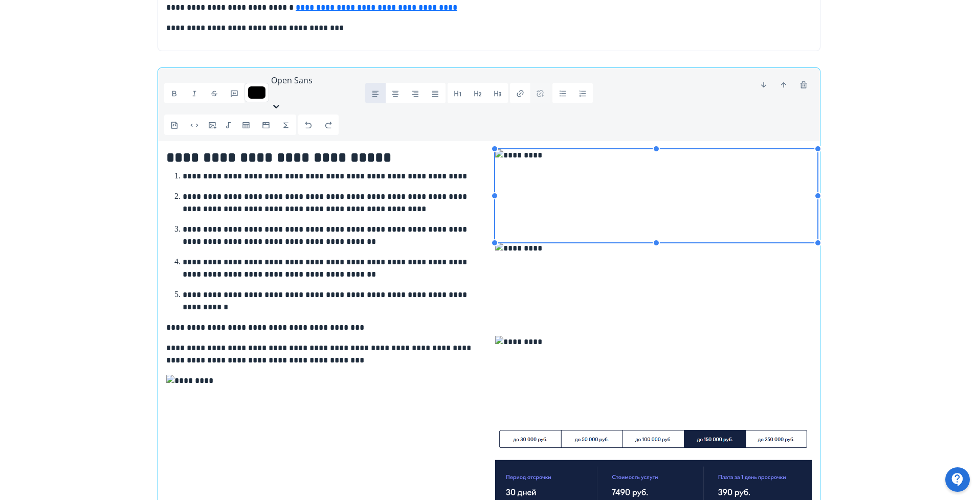
click at [388, 375] on img at bounding box center [327, 421] width 322 height 93
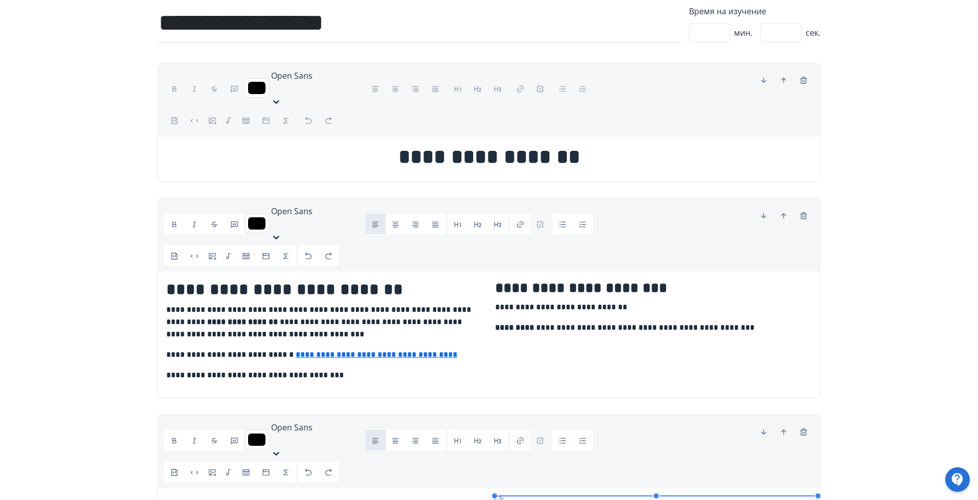
scroll to position [0, 0]
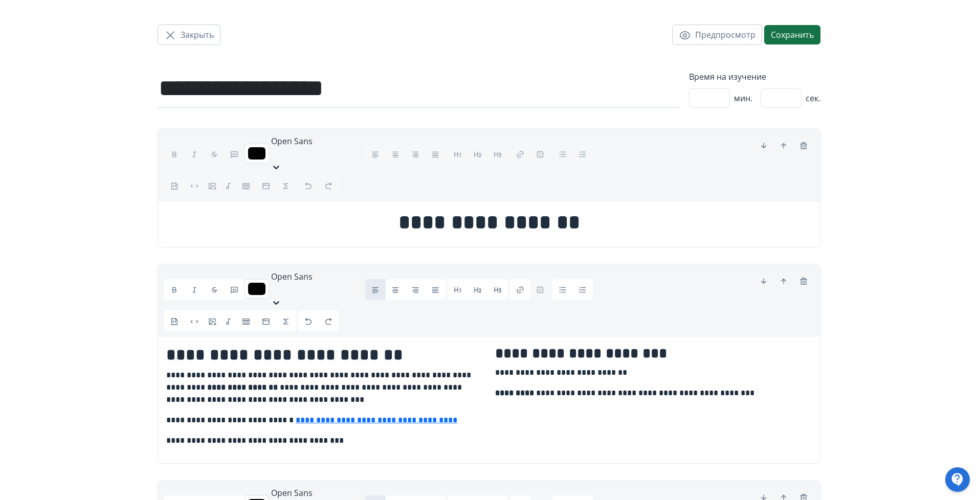
click at [781, 38] on button "Сохранить" at bounding box center [792, 34] width 56 height 19
